Goal: Transaction & Acquisition: Download file/media

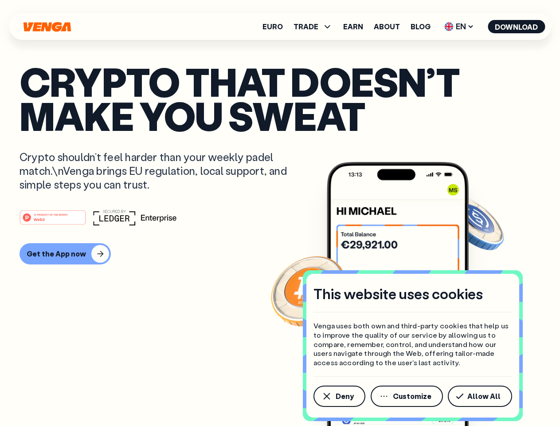
click at [280, 213] on div "#1 PRODUCT OF THE MONTH Web3" at bounding box center [280, 217] width 521 height 16
click at [339, 396] on span "Deny" at bounding box center [345, 395] width 18 height 7
click at [407, 396] on img at bounding box center [398, 310] width 142 height 297
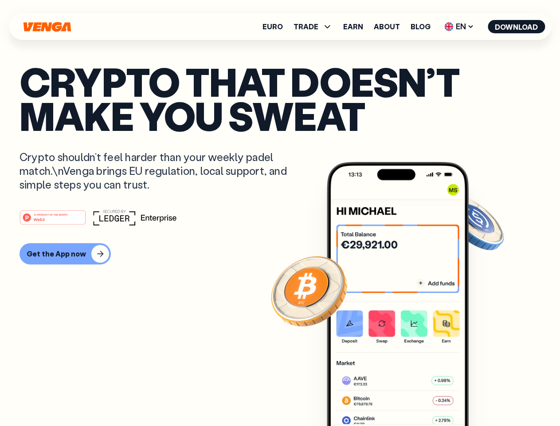
click at [481, 396] on article "Crypto that doesn’t make you sweat Crypto shouldn’t feel harder than your weekl…" at bounding box center [280, 230] width 521 height 332
click at [316, 27] on span "TRADE" at bounding box center [305, 26] width 25 height 7
click at [459, 27] on span "EN" at bounding box center [459, 27] width 36 height 14
click at [516, 27] on button "Download" at bounding box center [516, 26] width 57 height 13
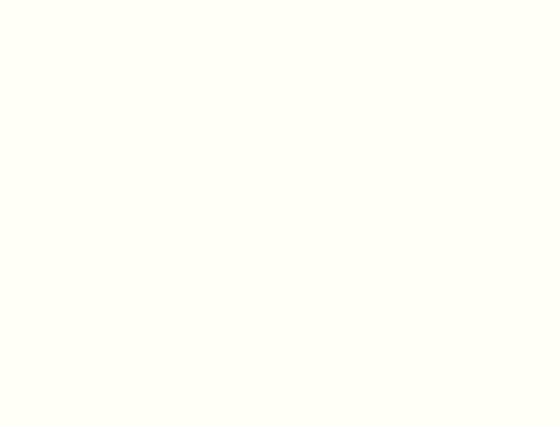
click at [64, 0] on html "This website uses cookies Venga uses both own and third-party cookies that help…" at bounding box center [280, 0] width 560 height 0
click at [54, 0] on html "This website uses cookies Venga uses both own and third-party cookies that help…" at bounding box center [280, 0] width 560 height 0
